Goal: Find specific page/section: Find specific page/section

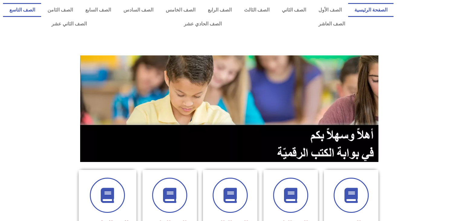
click at [41, 6] on link "الصف التاسع" at bounding box center [22, 10] width 38 height 14
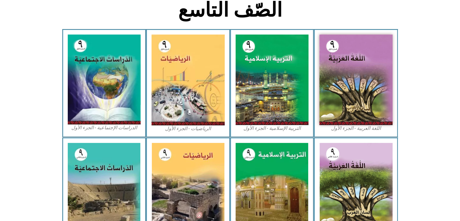
scroll to position [318, 0]
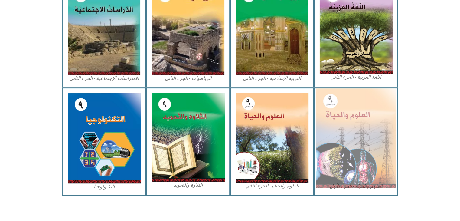
click at [335, 148] on img at bounding box center [356, 138] width 80 height 100
